Goal: Transaction & Acquisition: Register for event/course

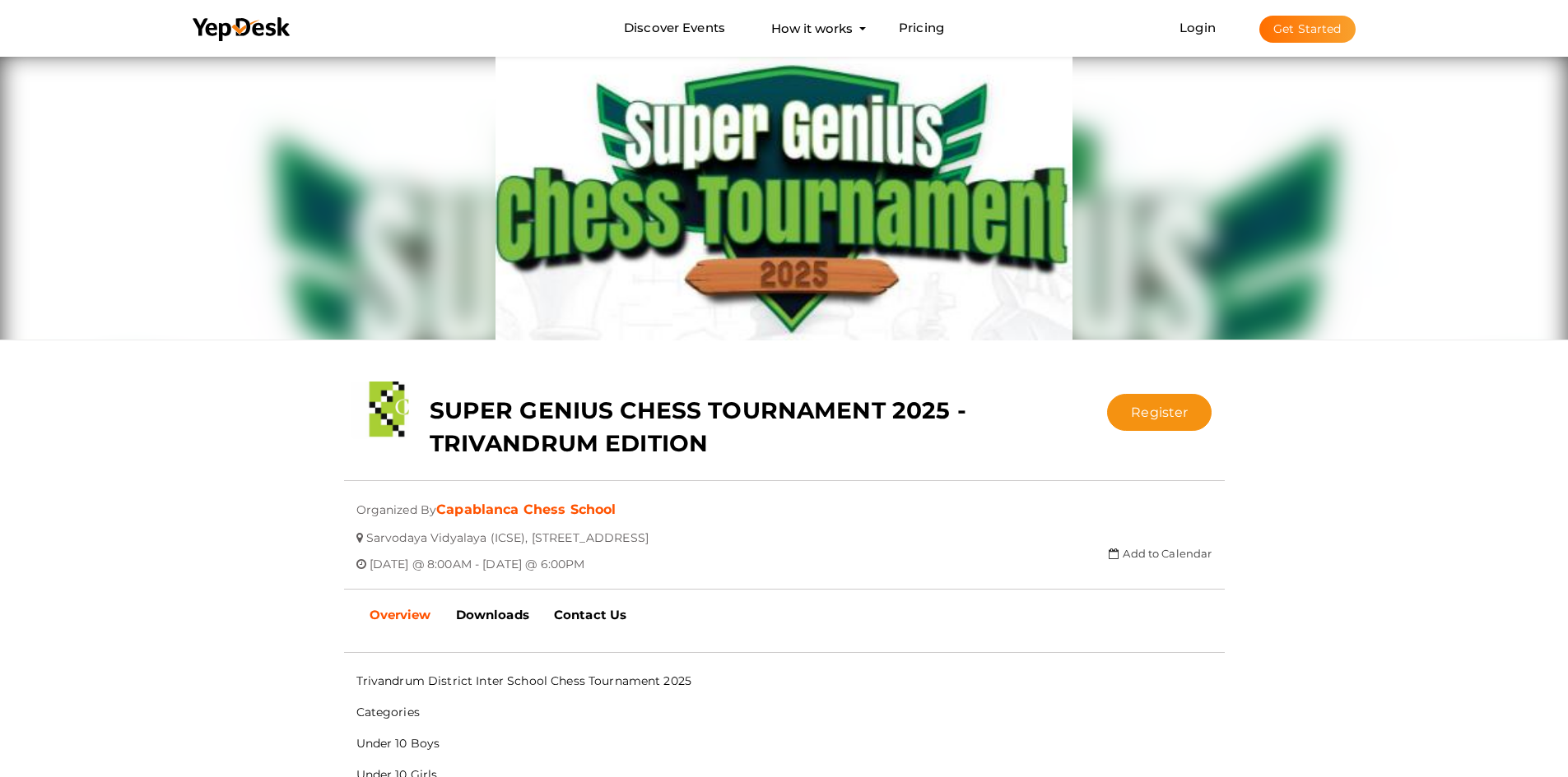
click at [175, 463] on div "close Your present response to the invite is You can change your response below…" at bounding box center [784, 669] width 1568 height 1234
click at [1156, 408] on button "Register" at bounding box center [1159, 413] width 105 height 37
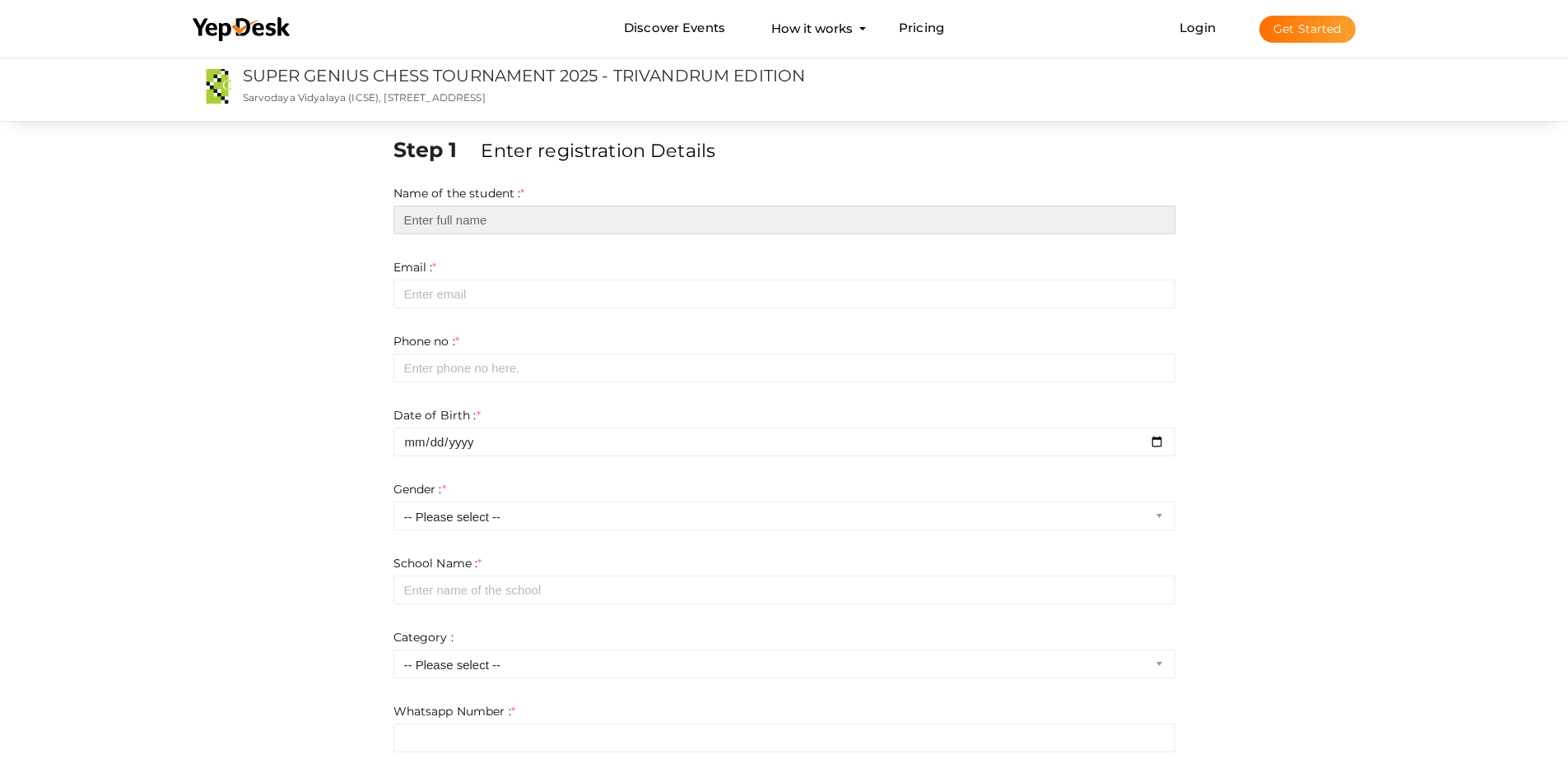
click at [489, 216] on input "text" at bounding box center [784, 220] width 782 height 29
type input "m"
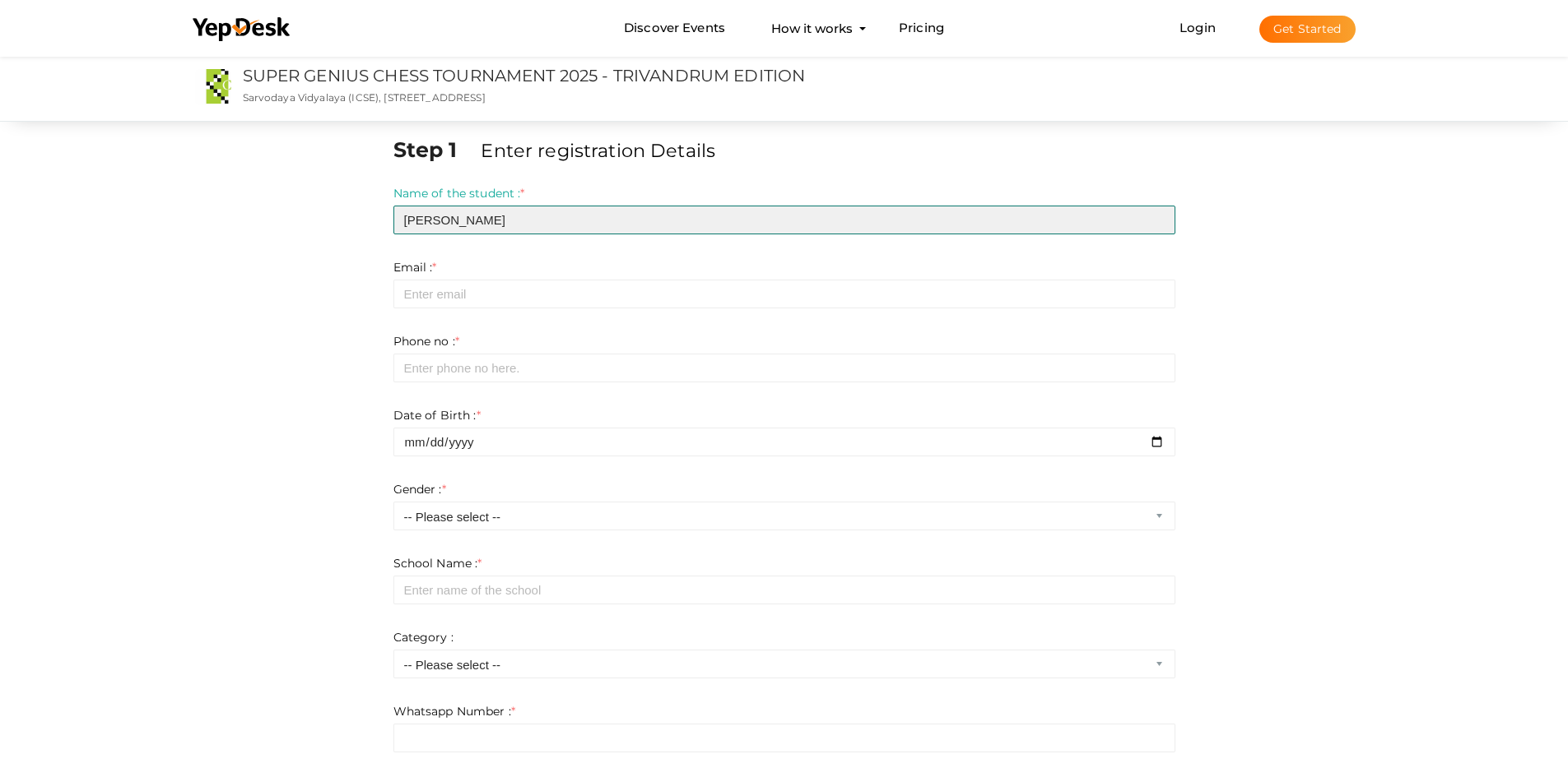
type input "MAHA SAI S"
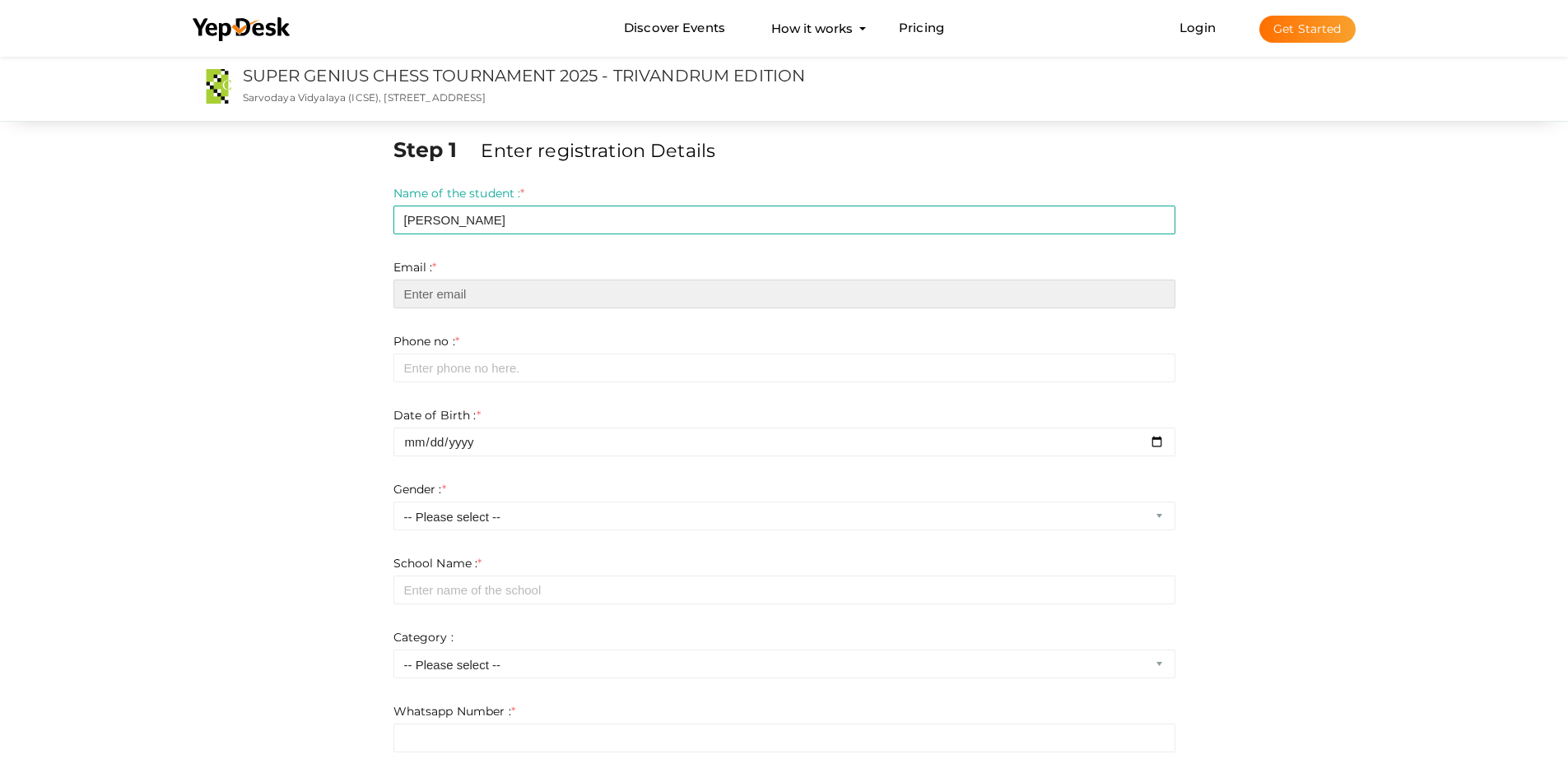
click at [499, 299] on input "email" at bounding box center [784, 294] width 782 height 29
type input "[EMAIL_ADDRESS][DOMAIN_NAME]"
click at [417, 353] on div "Phone no : * Required. Invalid email Invalid phone number Invalid Format: Phone…" at bounding box center [784, 357] width 782 height 49
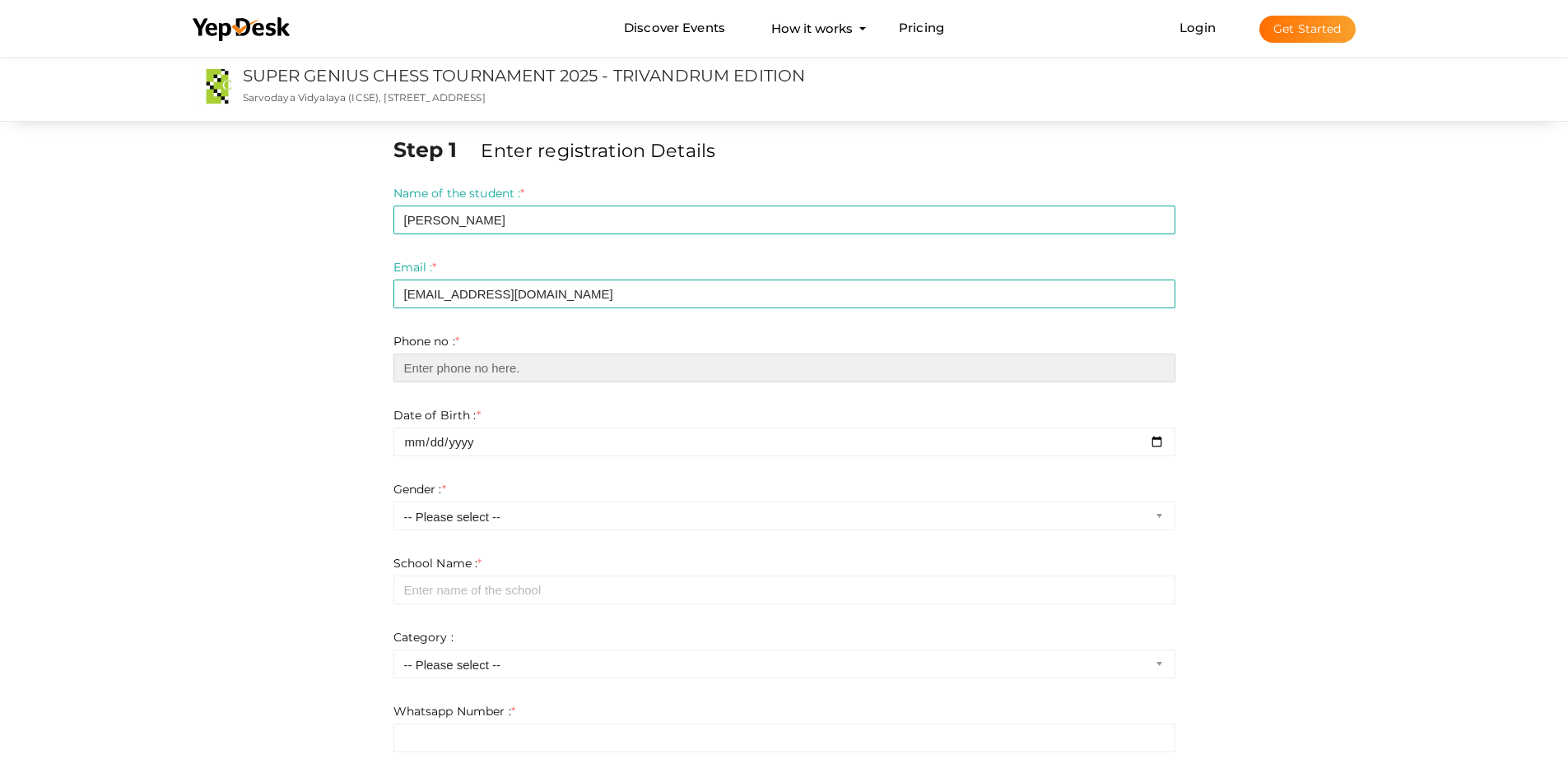
click at [425, 366] on input "number" at bounding box center [784, 368] width 782 height 29
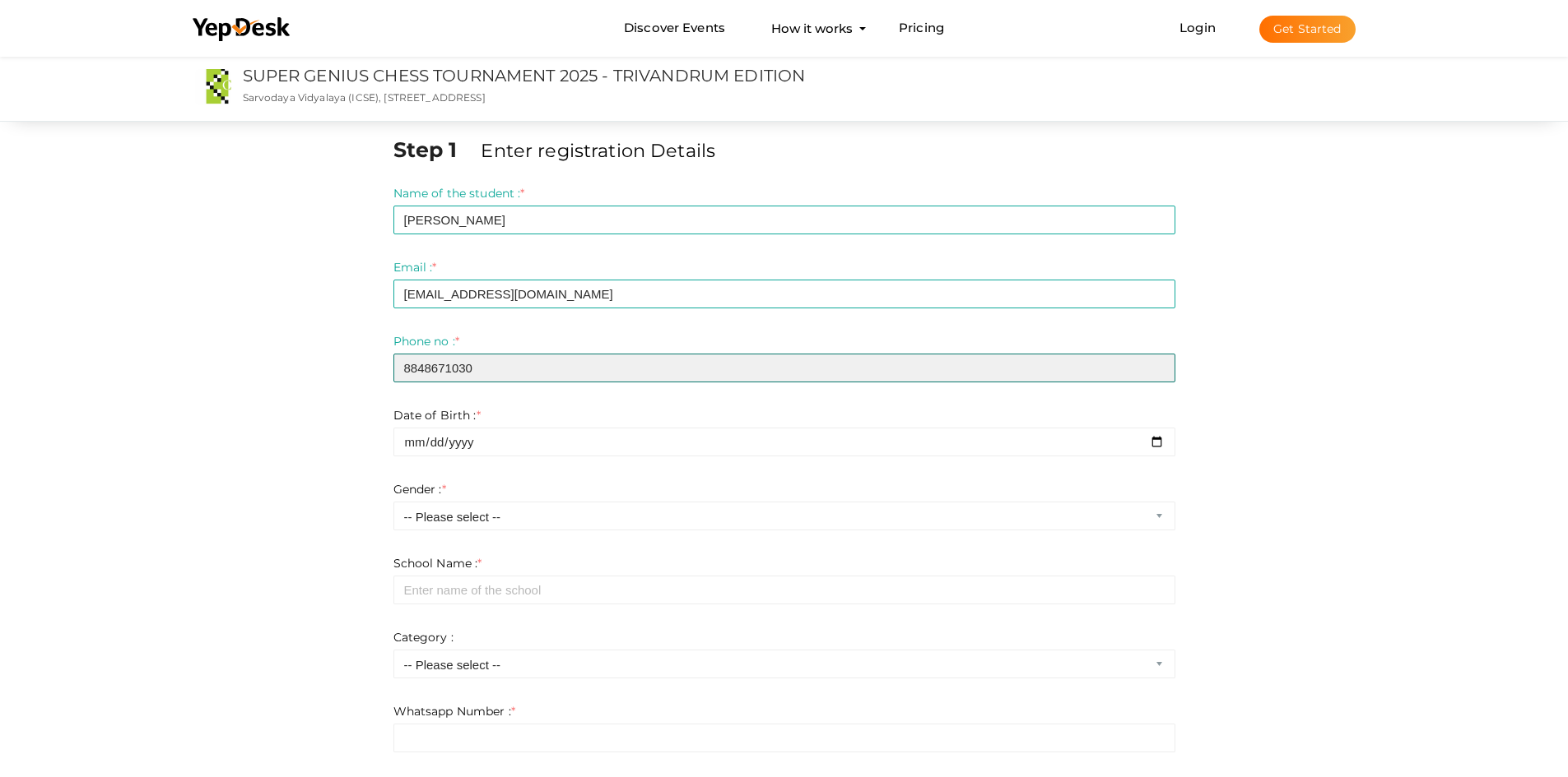
type input "8848671030"
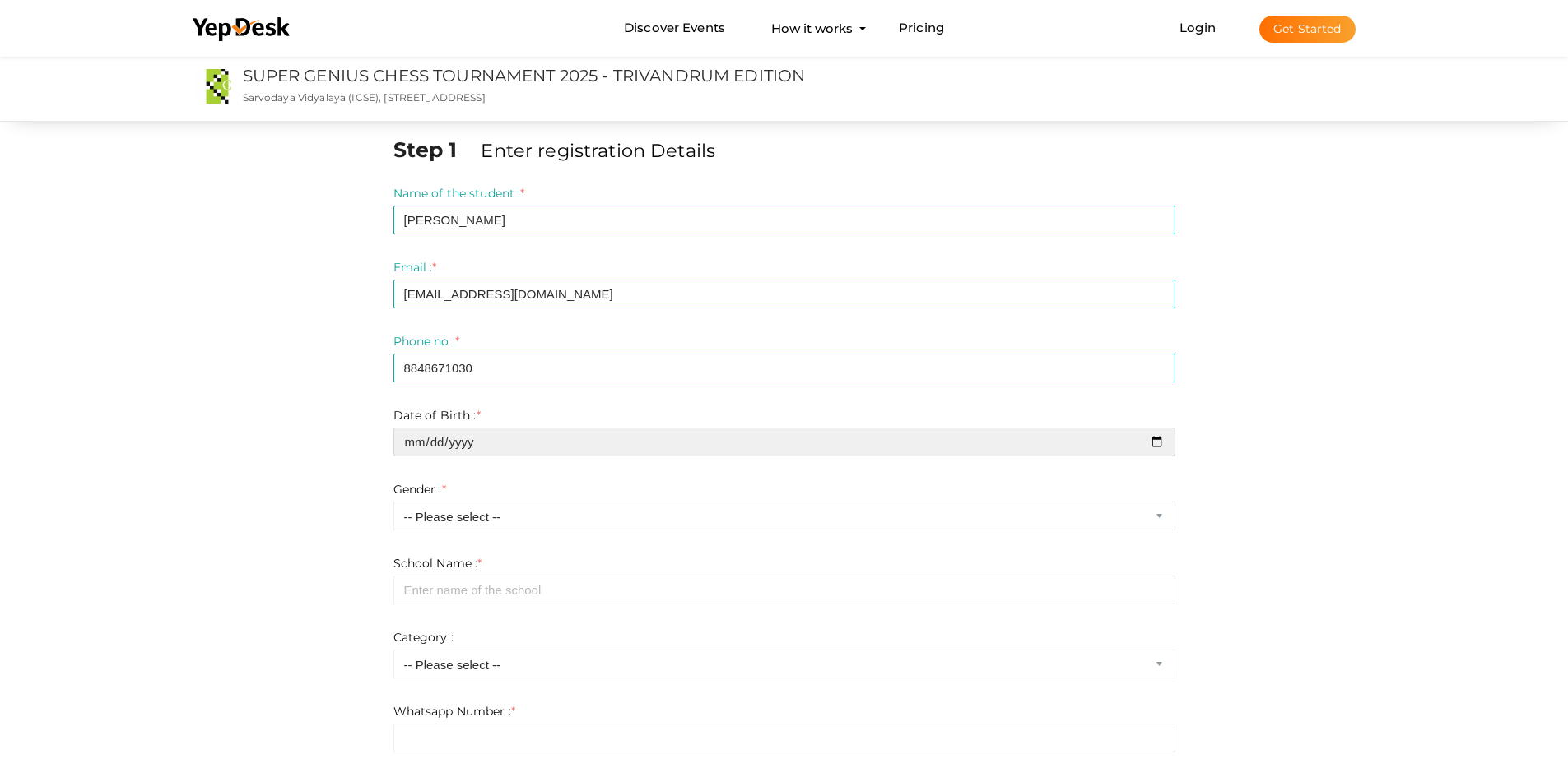
click at [1156, 447] on input "date" at bounding box center [784, 442] width 782 height 29
type input "2014-01-19"
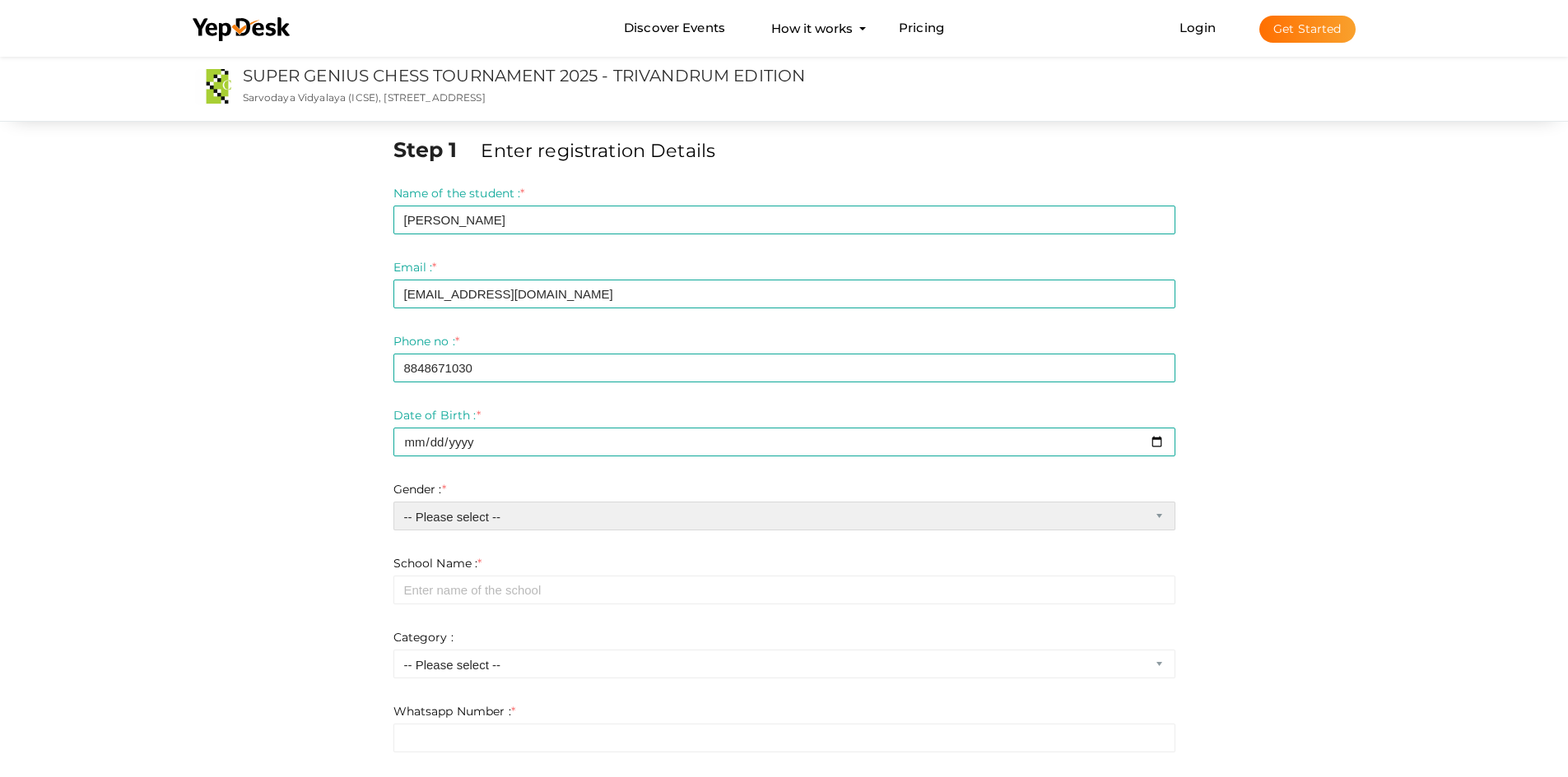
click at [523, 519] on select "-- Please select -- Boy Girl" at bounding box center [784, 516] width 782 height 29
select select "0"
click at [393, 502] on select "-- Please select -- Boy Girl" at bounding box center [784, 516] width 782 height 29
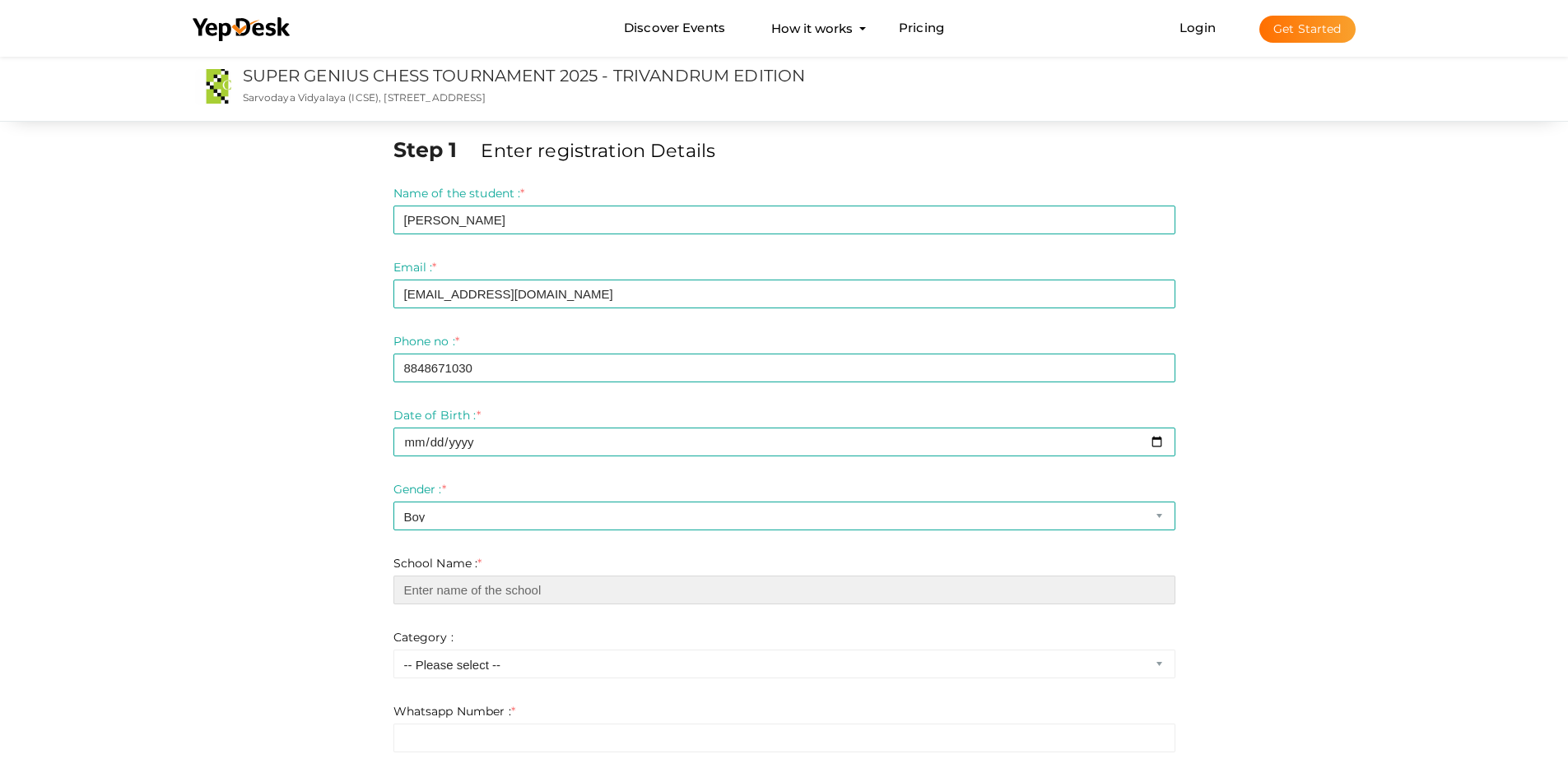
click at [578, 589] on input "text" at bounding box center [784, 590] width 782 height 29
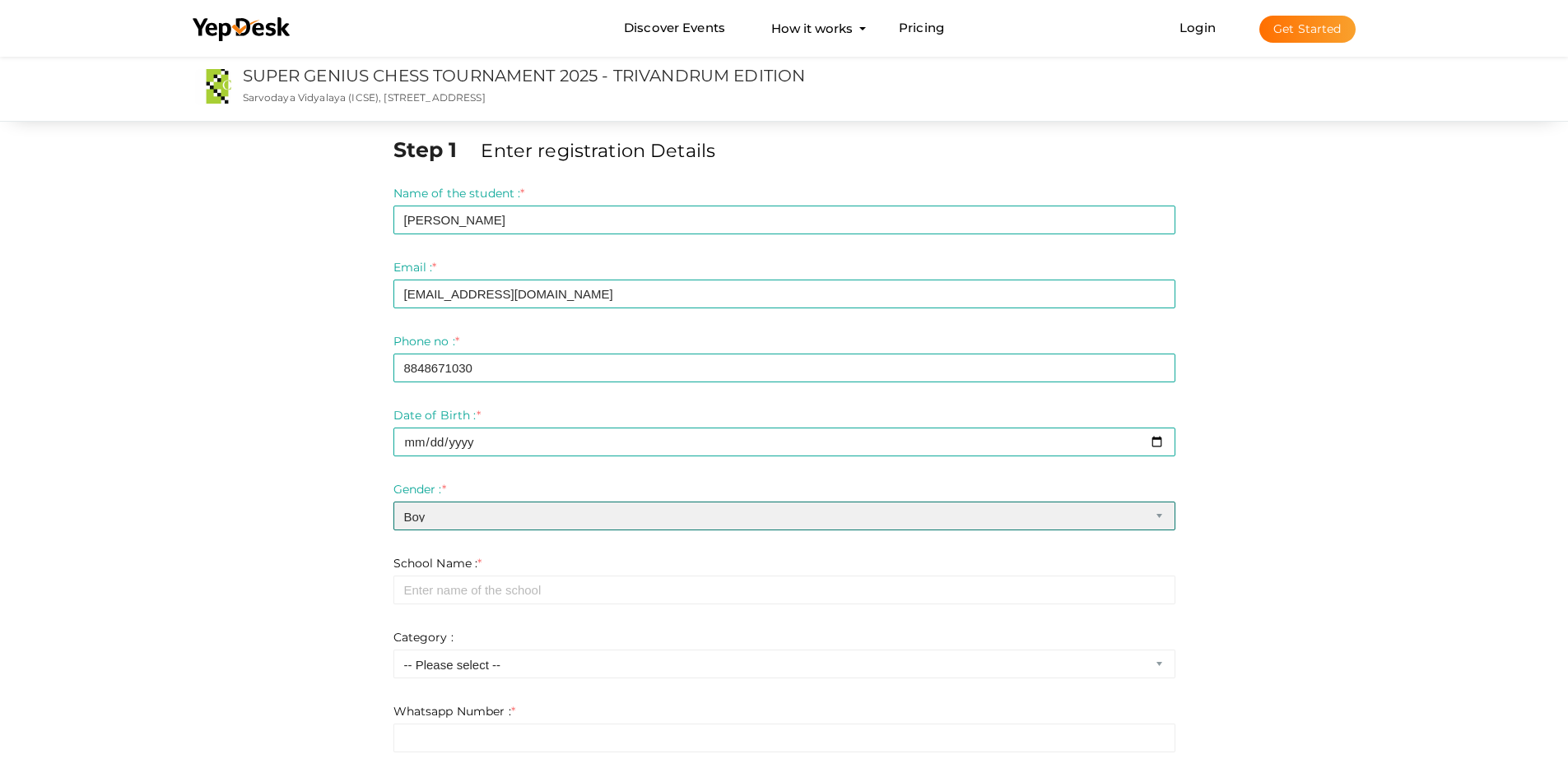
click at [474, 514] on select "-- Please select -- Boy Girl" at bounding box center [784, 516] width 782 height 29
click at [393, 502] on select "-- Please select -- Boy Girl" at bounding box center [784, 516] width 782 height 29
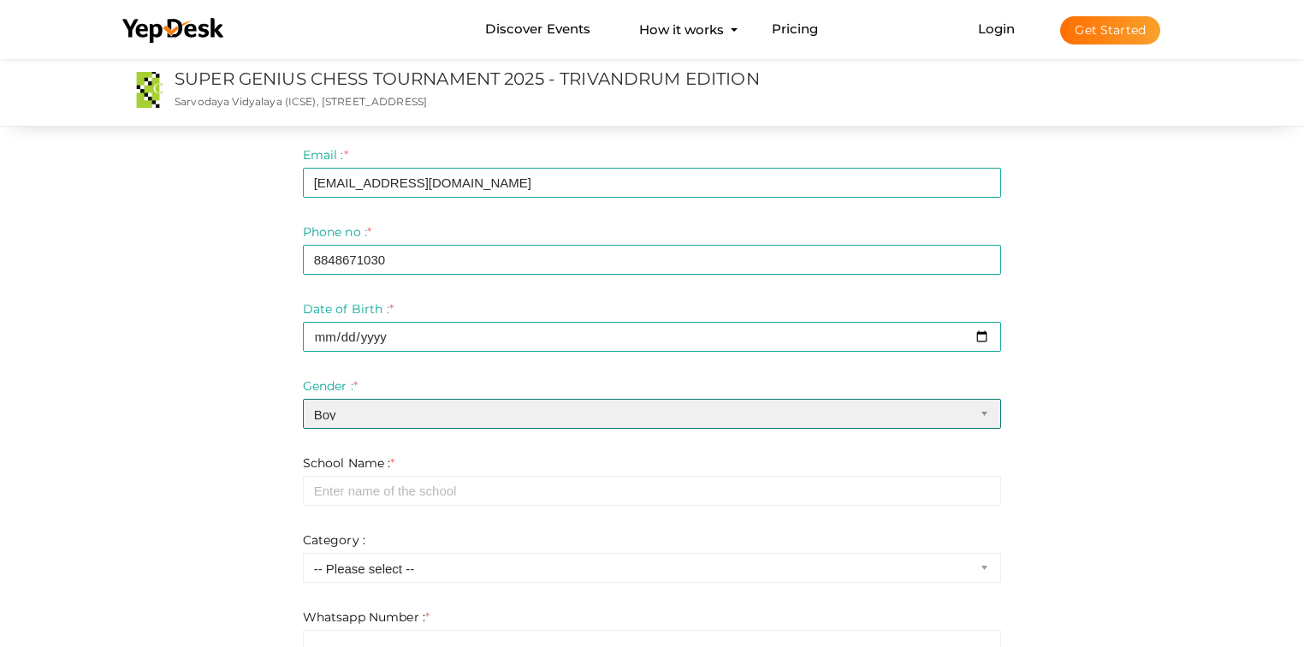
scroll to position [137, 0]
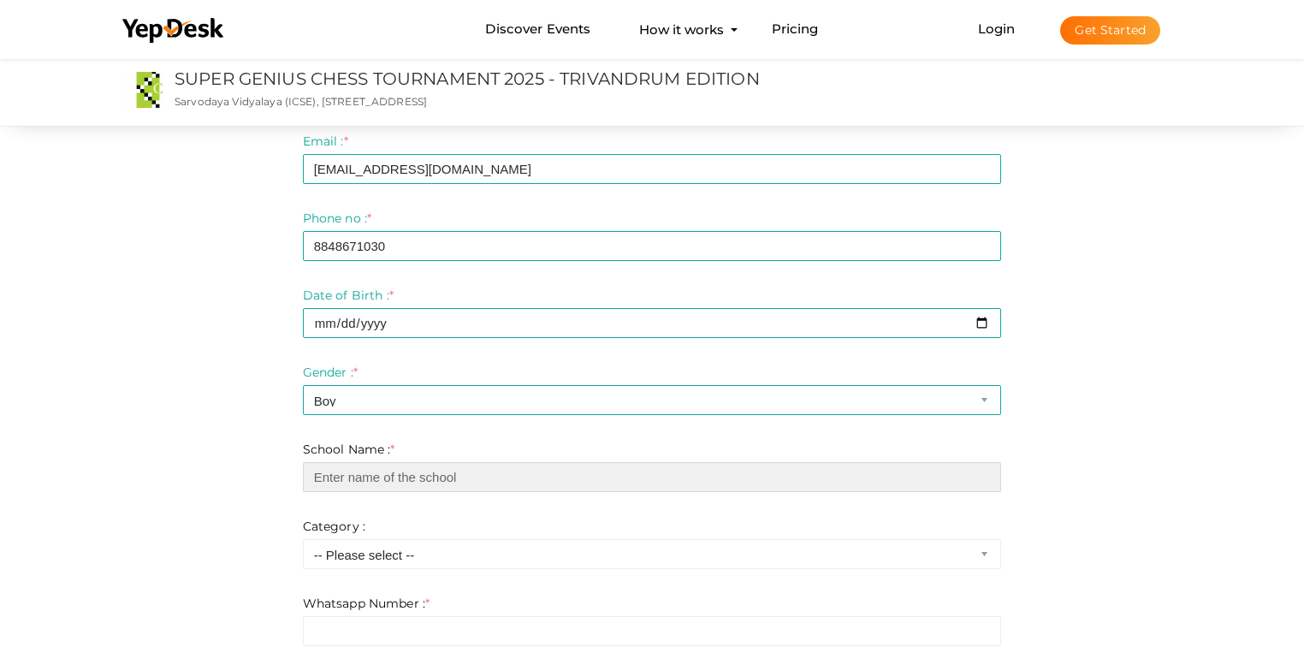
click at [361, 476] on input "text" at bounding box center [652, 477] width 699 height 30
type input "c"
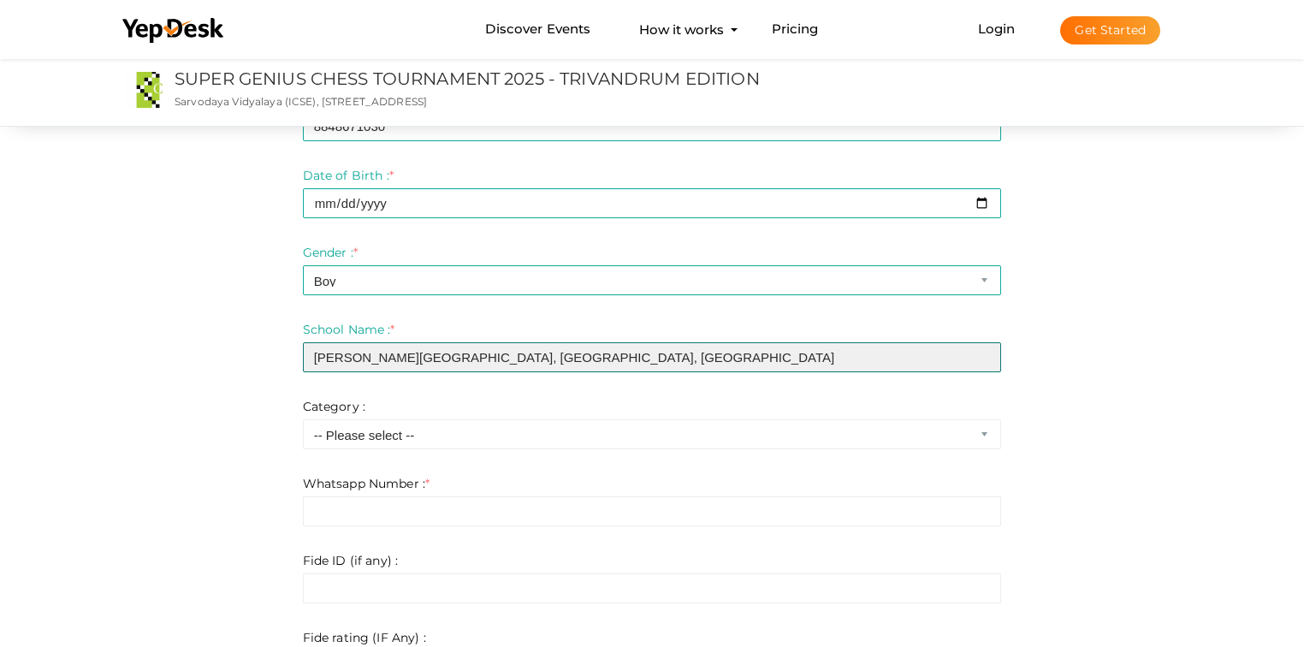
scroll to position [274, 0]
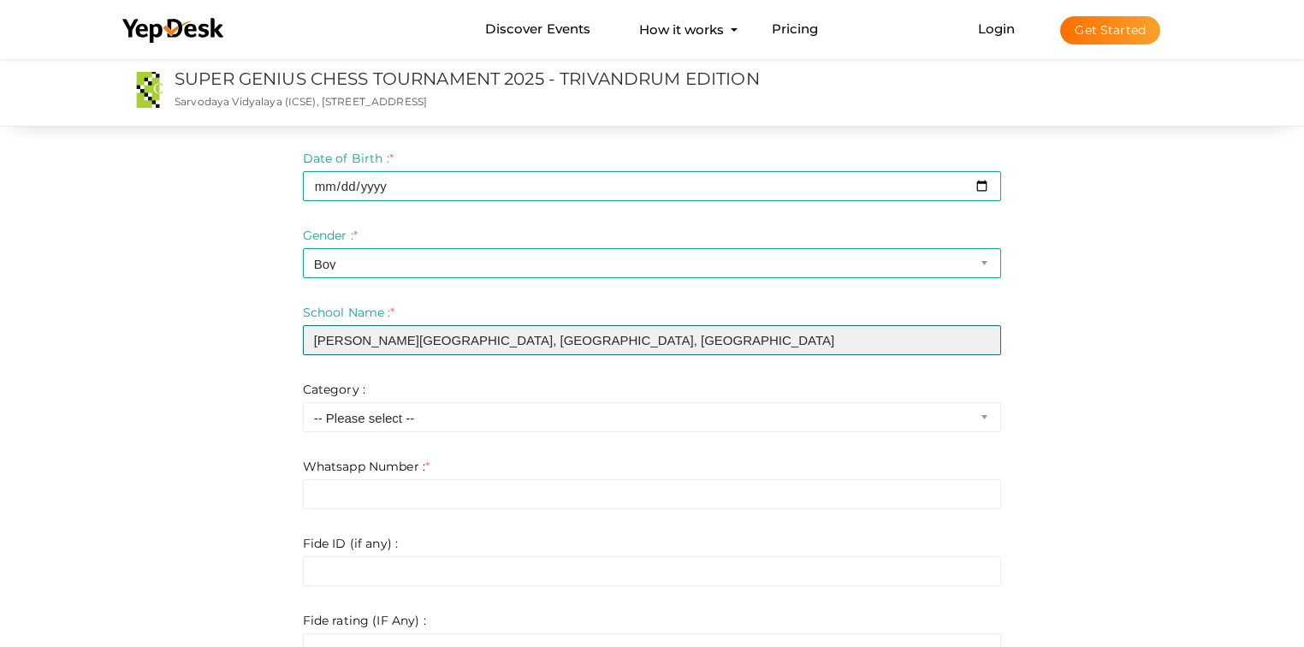
type input "CHRIST NAGAR HIGHER SECONDARY SCHOOL, KOWDIAR, THIRUVANANTHAPURAM"
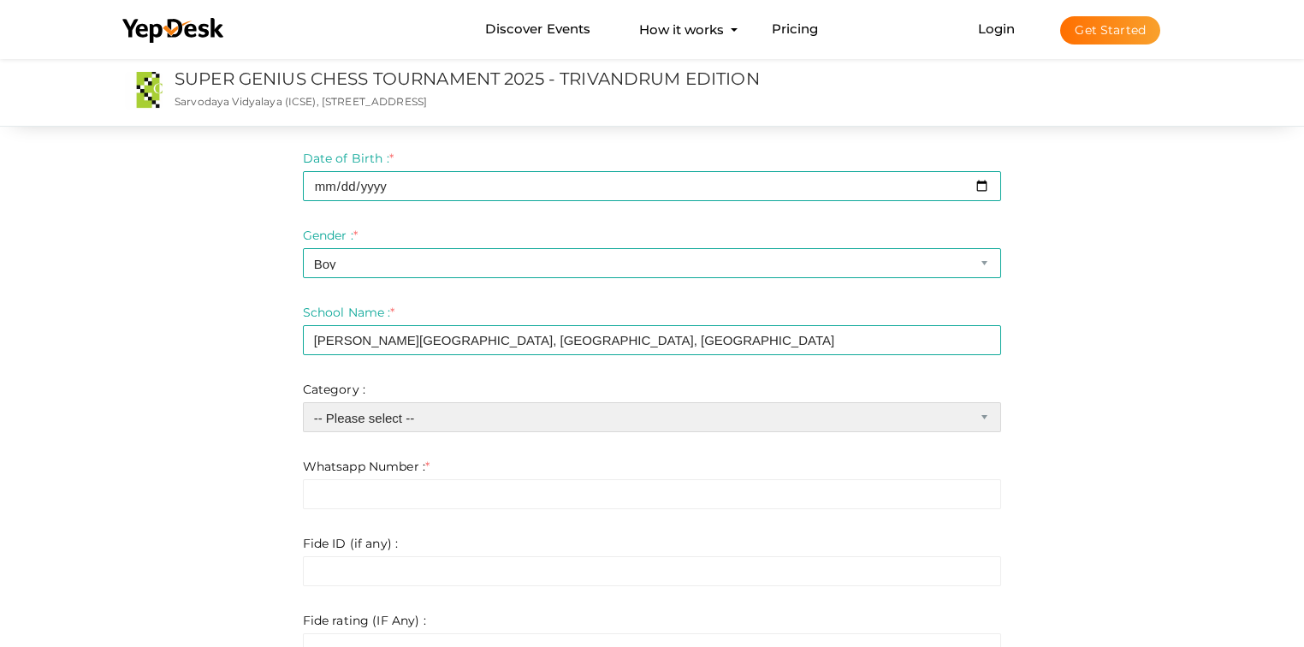
click at [459, 417] on select "-- Please select -- Under 10 Boys Under 10 Girls Under 15 Boys Under 15 Girls" at bounding box center [652, 417] width 699 height 30
select select "2"
click at [303, 402] on select "-- Please select -- Under 10 Boys Under 10 Girls Under 15 Boys Under 15 Girls" at bounding box center [652, 417] width 699 height 30
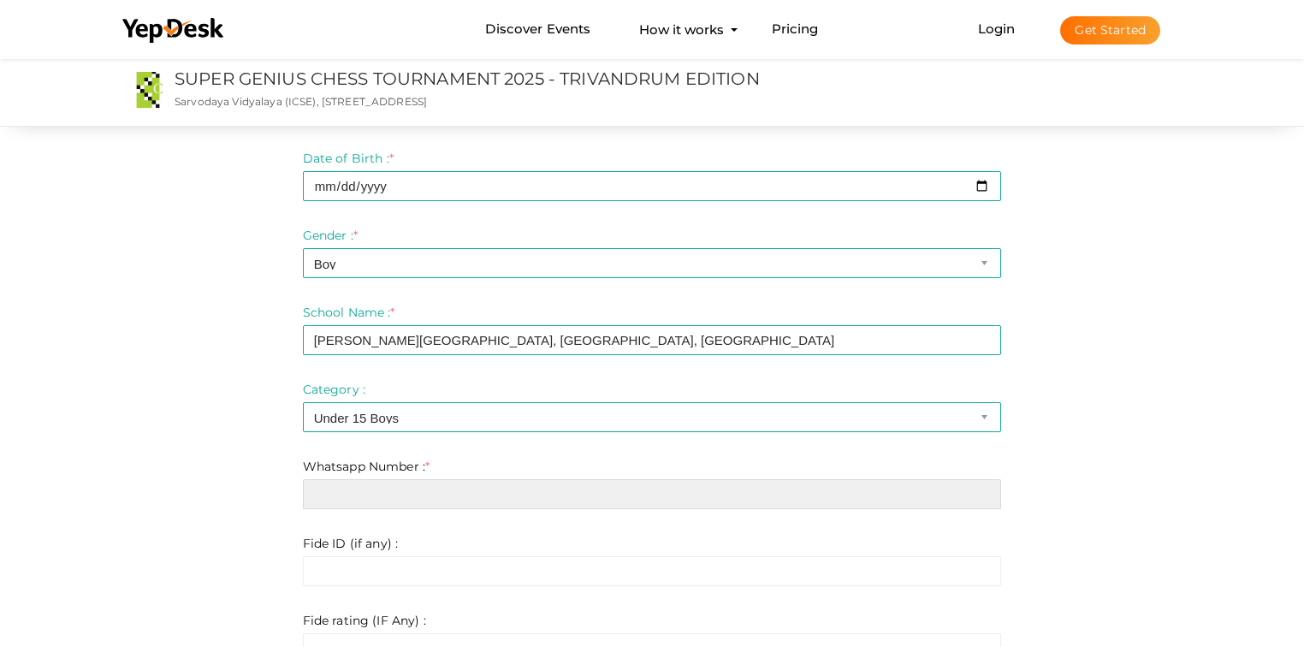
click at [590, 502] on input "text" at bounding box center [652, 494] width 699 height 30
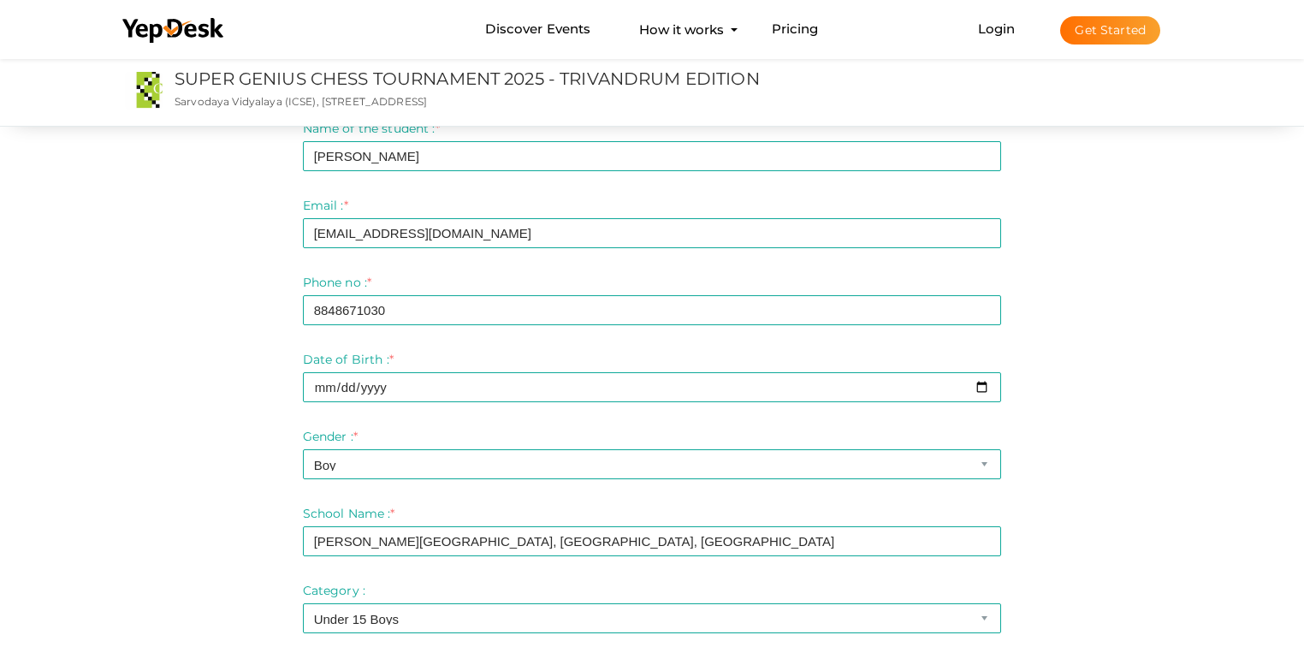
scroll to position [68, 0]
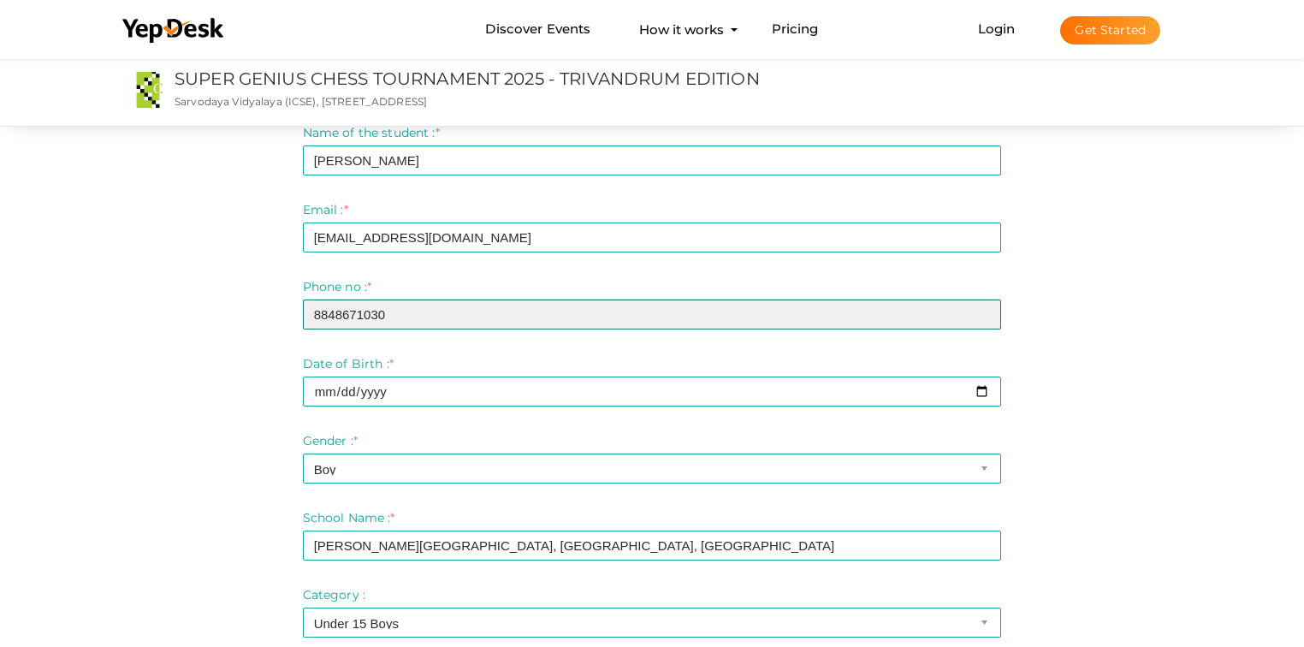
drag, startPoint x: 390, startPoint y: 311, endPoint x: 291, endPoint y: 320, distance: 99.6
click at [291, 320] on div "Step 1 Enter registration Details Name of the student : * MAHA SAI S Required. …" at bounding box center [652, 587] width 725 height 1030
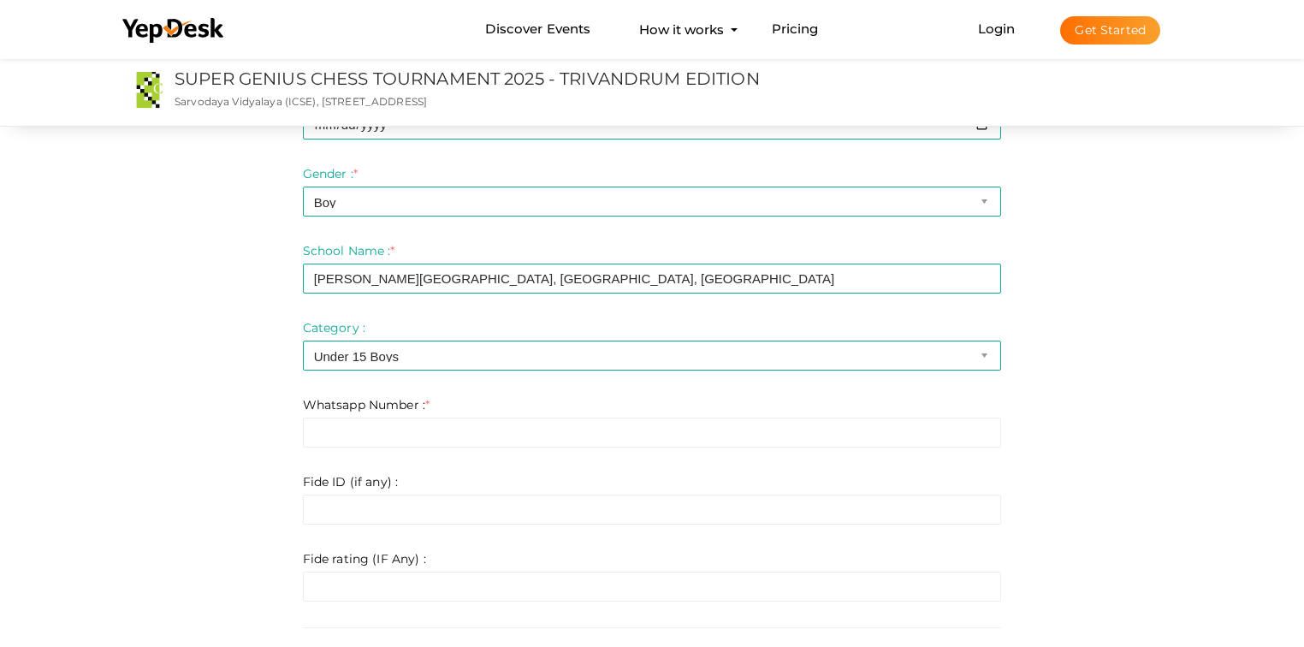
scroll to position [411, 0]
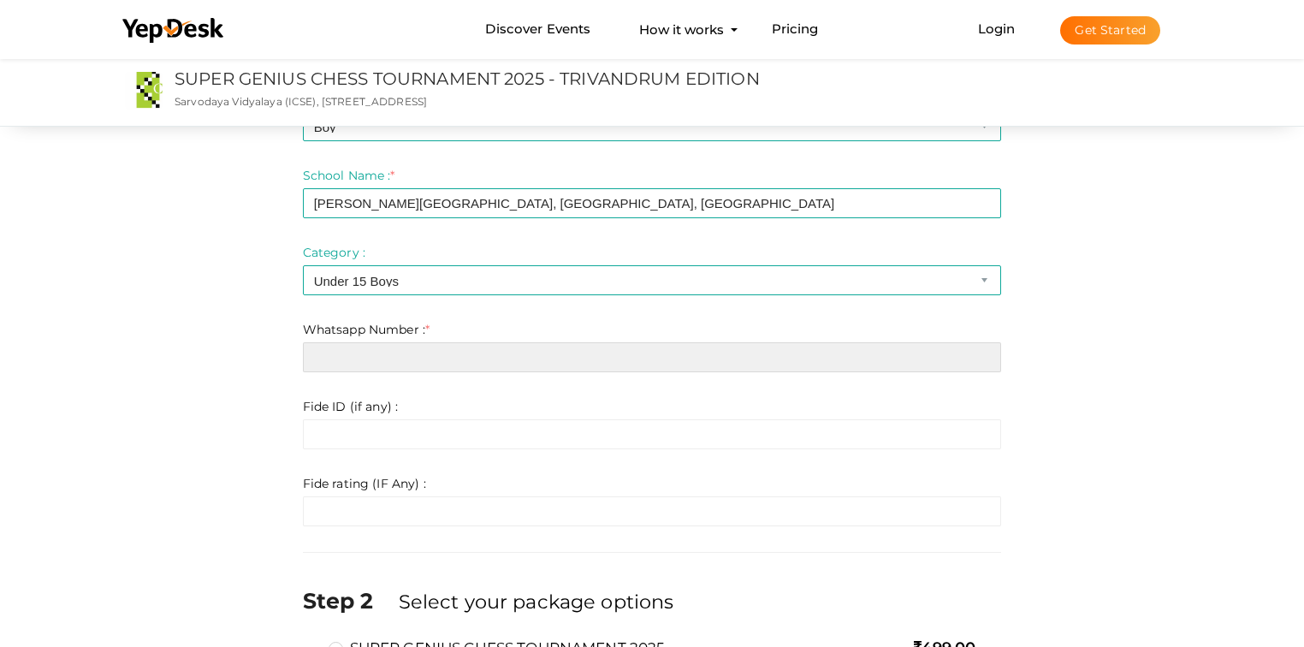
click at [383, 361] on input "text" at bounding box center [652, 357] width 699 height 30
paste input "8848671030"
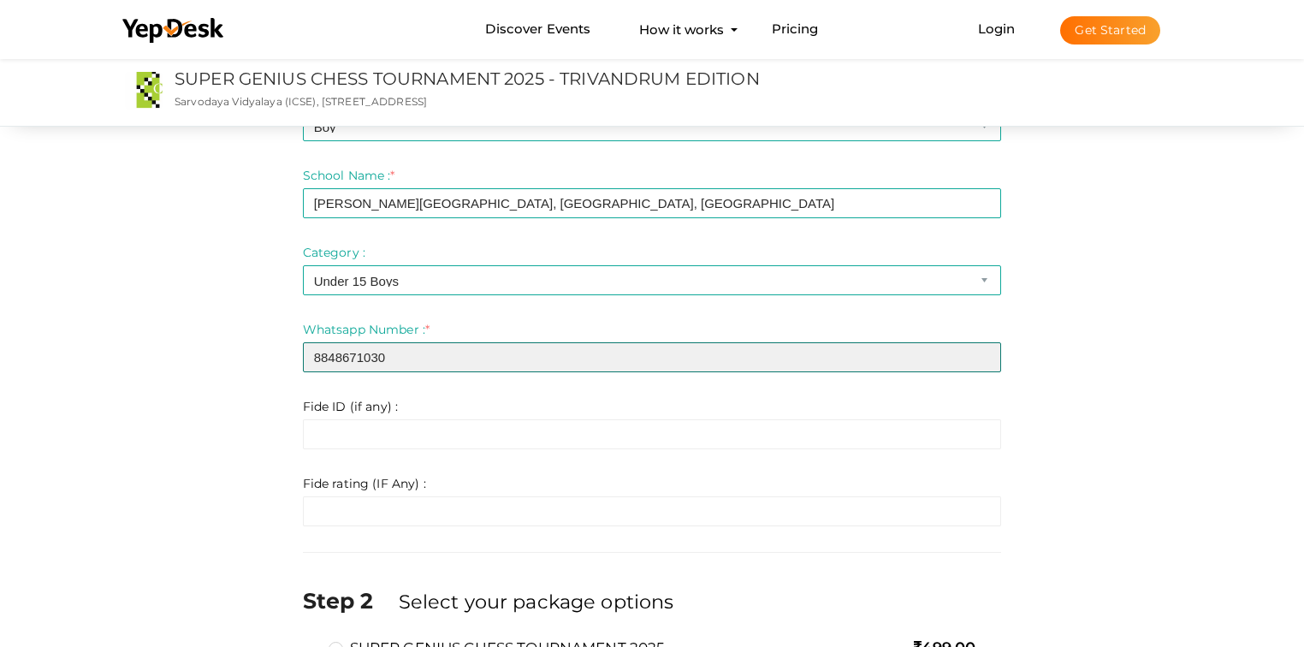
type input "8848671030"
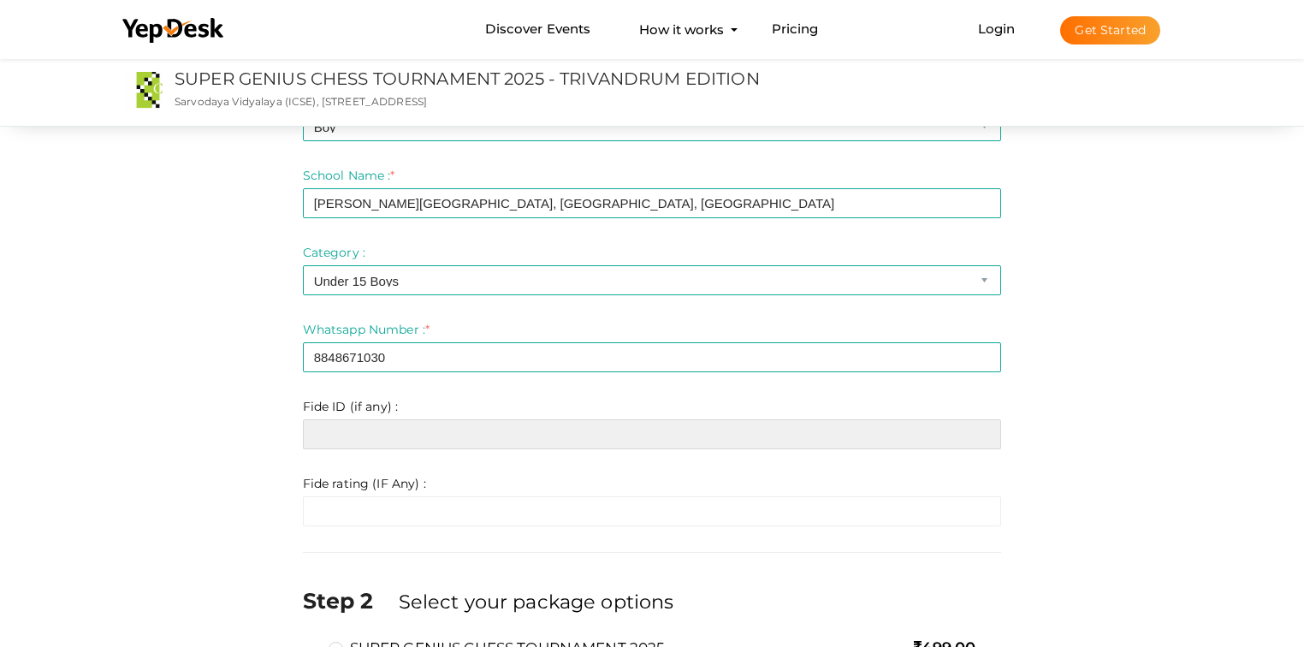
click at [381, 429] on input "text" at bounding box center [652, 434] width 699 height 30
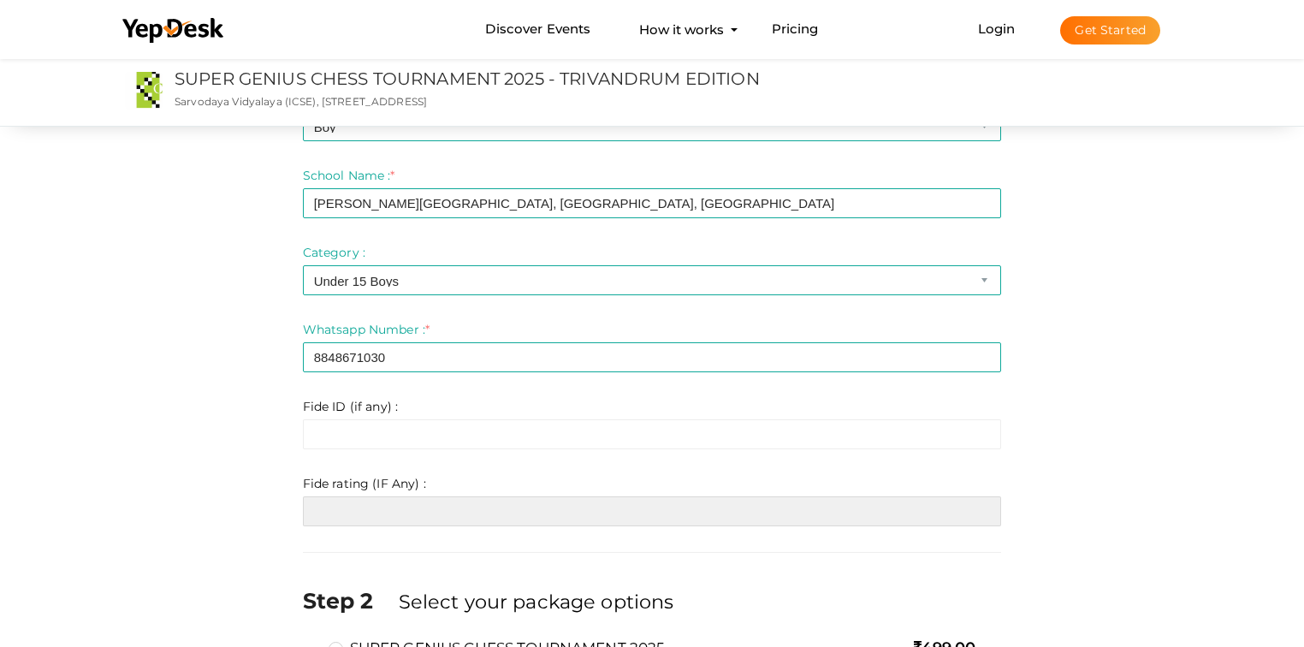
click at [376, 517] on input "text" at bounding box center [652, 511] width 699 height 30
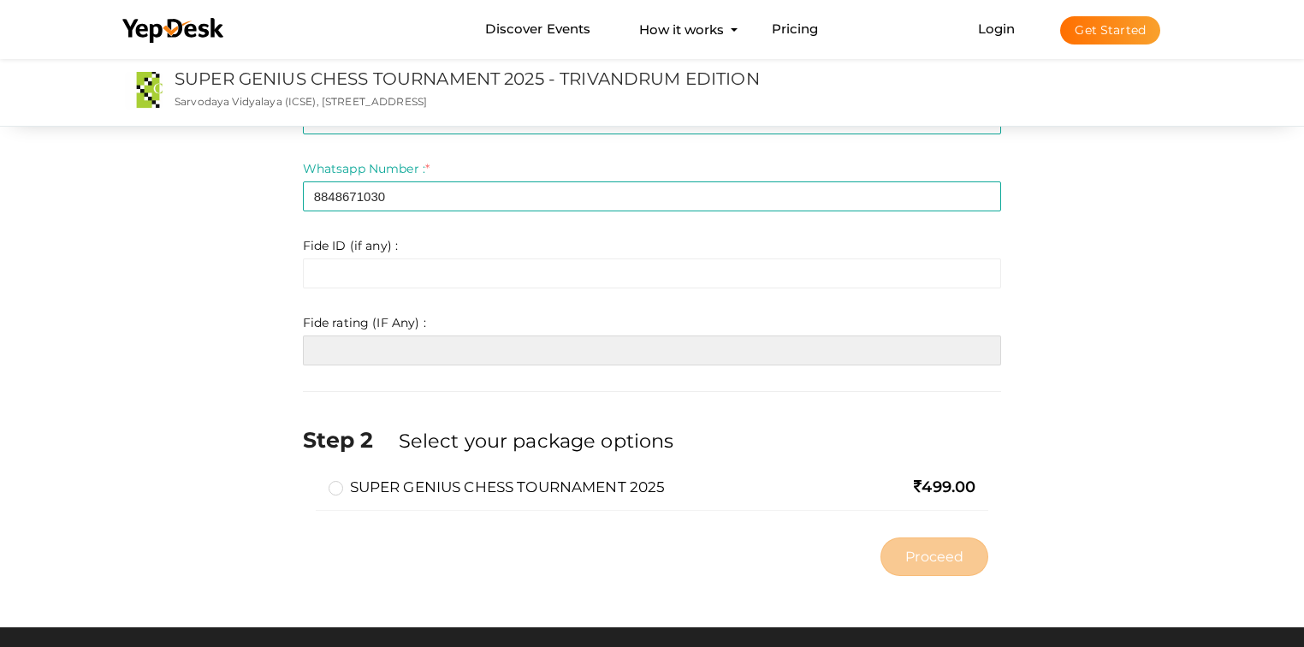
scroll to position [547, 0]
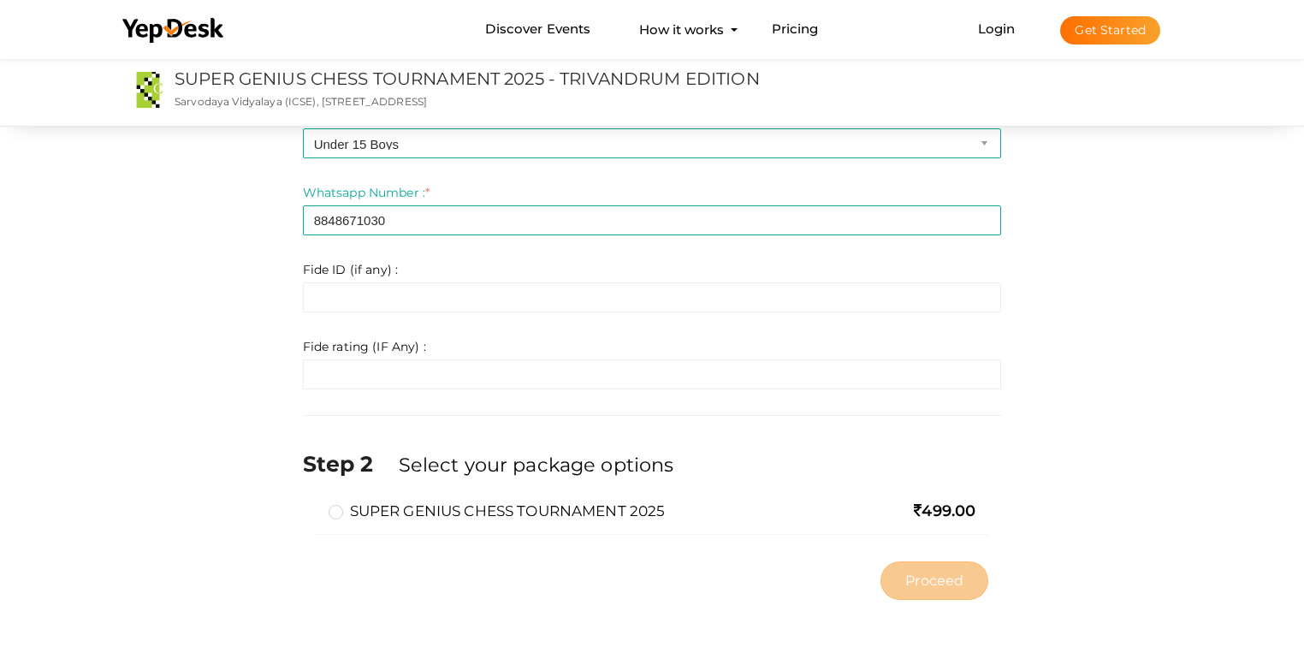
click at [335, 511] on label "SUPER GENIUS CHESS TOURNAMENT 2025" at bounding box center [496, 510] width 337 height 21
click at [311, 504] on input "SUPER GENIUS CHESS TOURNAMENT 2025" at bounding box center [311, 504] width 0 height 0
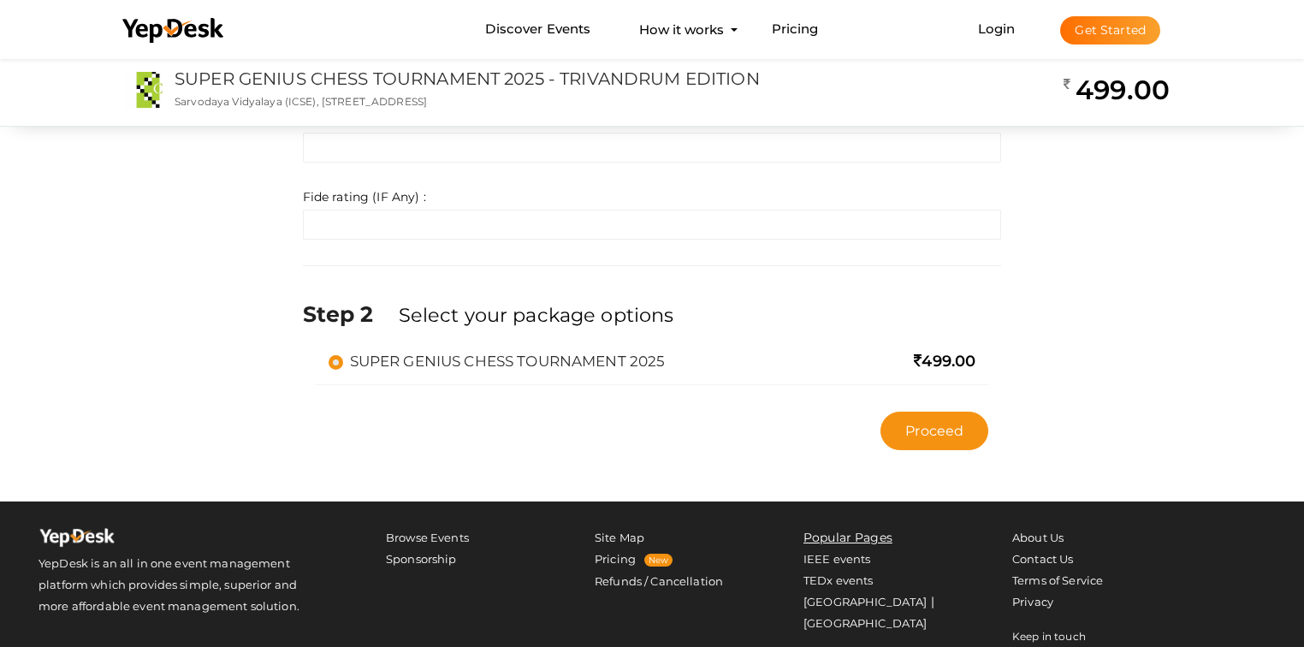
scroll to position [753, 0]
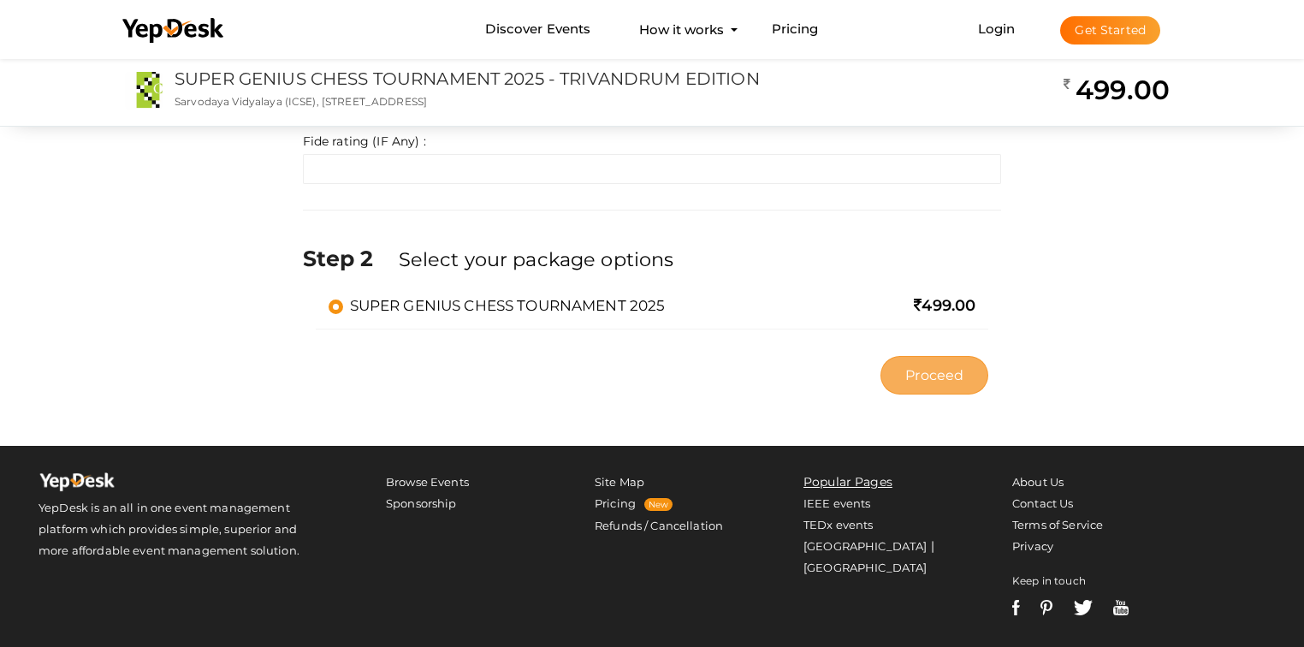
click at [938, 372] on span "Proceed" at bounding box center [934, 375] width 58 height 20
type input "N/A"
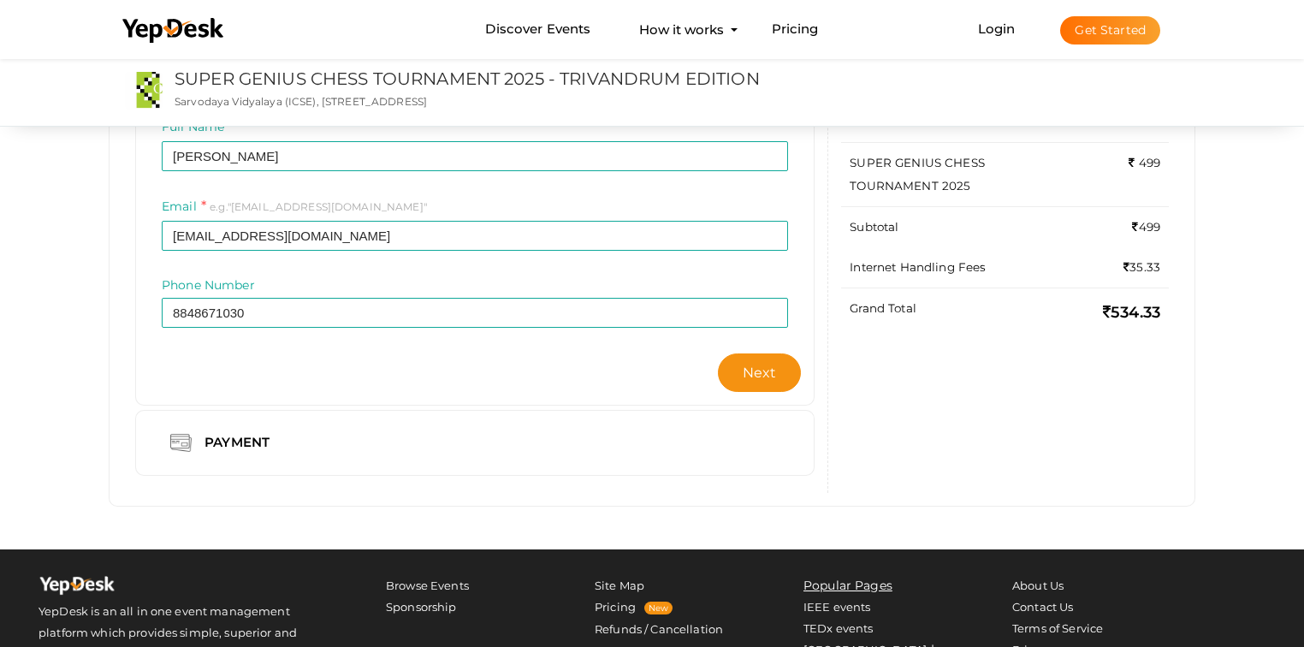
scroll to position [168, 0]
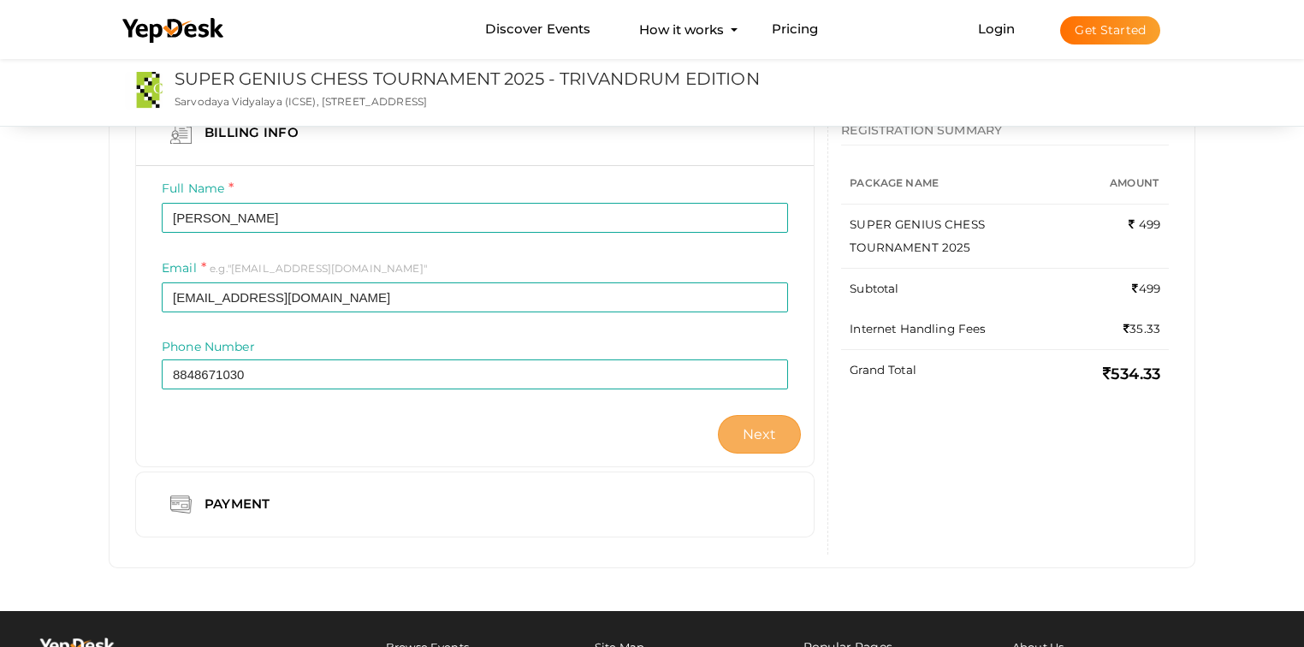
click at [744, 426] on span "Next" at bounding box center [760, 434] width 34 height 16
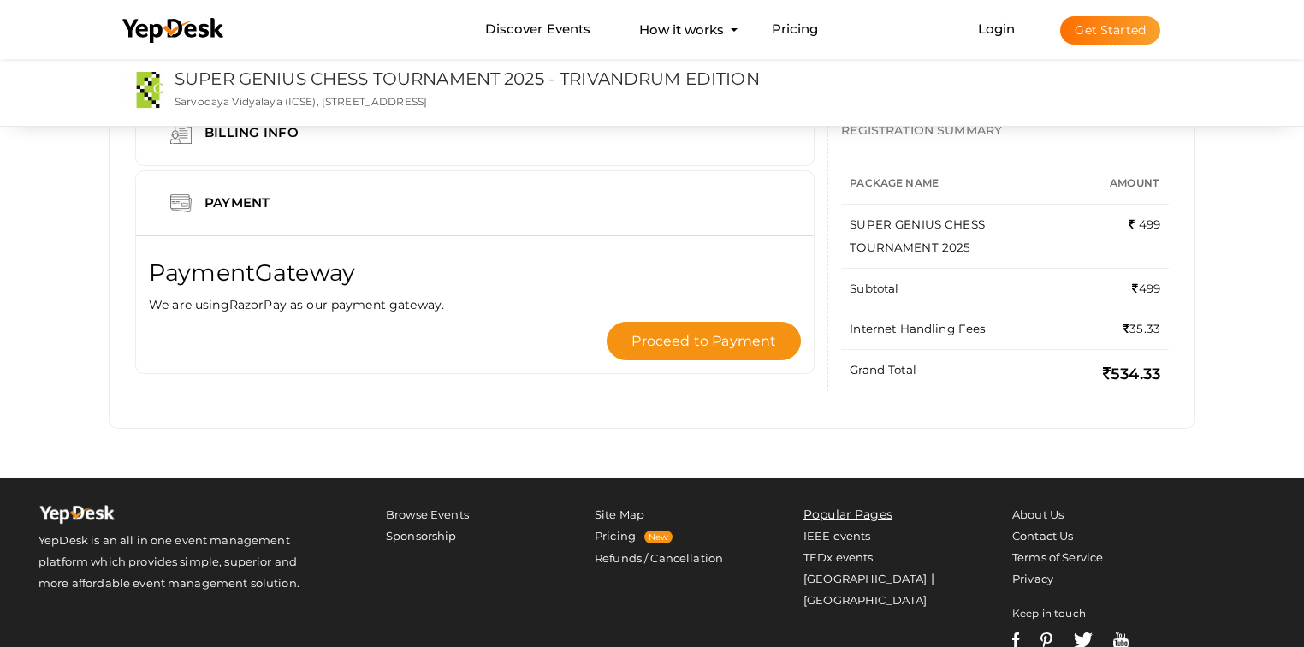
scroll to position [0, 0]
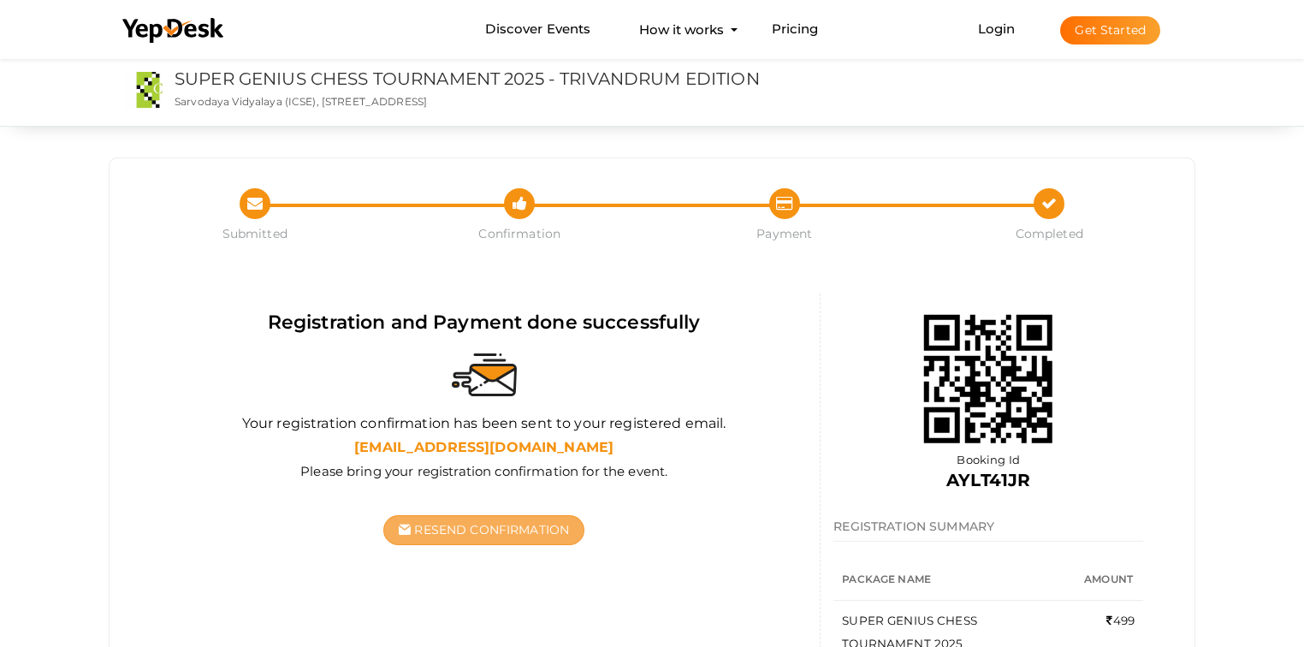
click at [455, 530] on span "Resend Confirmation" at bounding box center [491, 529] width 155 height 15
